Goal: Check status

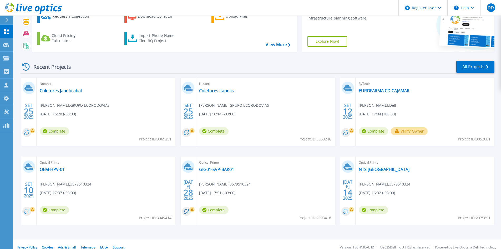
scroll to position [43, 0]
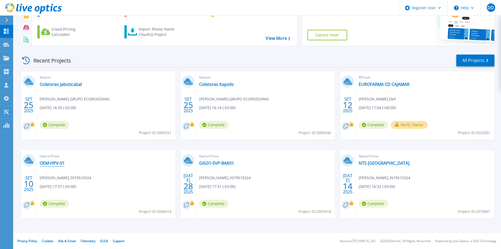
click at [56, 163] on link "OEM-HPV-01" at bounding box center [52, 162] width 25 height 5
click at [220, 164] on link "GIG01-SVP-BAK01" at bounding box center [216, 162] width 35 height 5
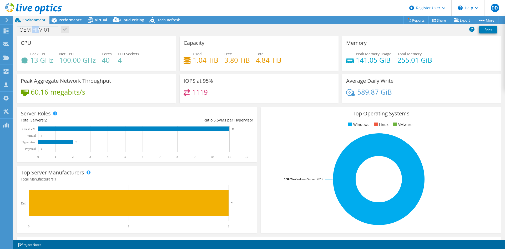
drag, startPoint x: 32, startPoint y: 31, endPoint x: 41, endPoint y: 36, distance: 10.1
click at [41, 31] on h1 "OEM-HPV-01" at bounding box center [37, 30] width 41 height 6
click at [164, 38] on div "CPU Peak CPU 13 GHz Net CPU 100.00 GHz Cores 40 CPU Sockets 4" at bounding box center [96, 53] width 159 height 34
drag, startPoint x: 433, startPoint y: 57, endPoint x: 389, endPoint y: 56, distance: 43.7
click at [389, 56] on div "Peak Memory Usage 141.05 GiB Total Memory 255.01 GiB" at bounding box center [421, 59] width 151 height 17
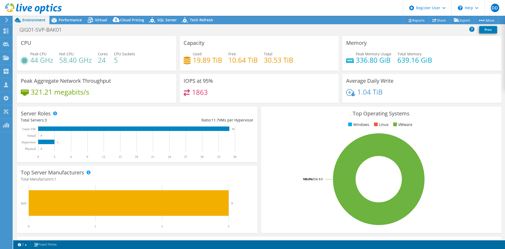
select select "USD"
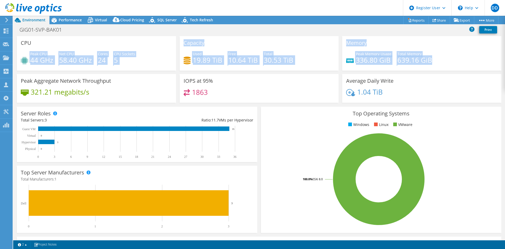
drag, startPoint x: 438, startPoint y: 61, endPoint x: 26, endPoint y: 55, distance: 412.2
click at [26, 55] on div "CPU Peak CPU 44 GHz Net CPU 58.40 GHz Cores 24 CPU Sockets 5 Capacity Used 19.8…" at bounding box center [259, 71] width 488 height 70
click at [183, 39] on div "Capacity Used 19.89 TiB Free 10.64 TiB Total 30.53 TiB" at bounding box center [259, 53] width 159 height 34
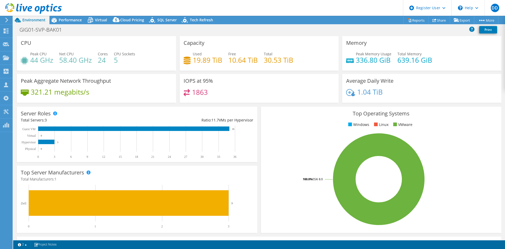
click at [202, 32] on div "GIG01-SVP-BAK01 Print" at bounding box center [259, 30] width 492 height 10
drag, startPoint x: 393, startPoint y: 59, endPoint x: 449, endPoint y: 61, distance: 56.6
click at [449, 61] on div "Peak Memory Usage 336.80 GiB Total Memory 639.16 GiB" at bounding box center [421, 59] width 151 height 17
click at [362, 57] on h4 "336.80 GiB" at bounding box center [374, 60] width 36 height 6
drag, startPoint x: 358, startPoint y: 62, endPoint x: 387, endPoint y: 60, distance: 29.0
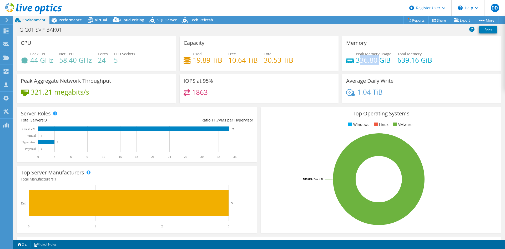
click at [382, 61] on h4 "336.80 GiB" at bounding box center [374, 60] width 36 height 6
click at [401, 49] on div "Memory Peak Memory Usage 336.80 GiB Total Memory 639.16 GiB" at bounding box center [421, 53] width 159 height 34
click at [259, 108] on div "Top Operating Systems Windows Linux VMware 100.0% ESXi 8.0" at bounding box center [381, 170] width 244 height 130
